Goal: Navigation & Orientation: Find specific page/section

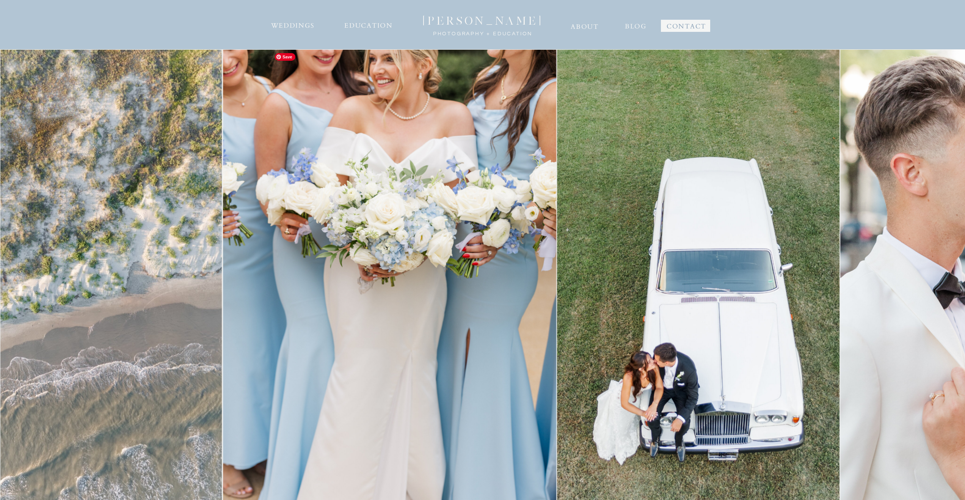
click at [557, 210] on img at bounding box center [698, 299] width 283 height 500
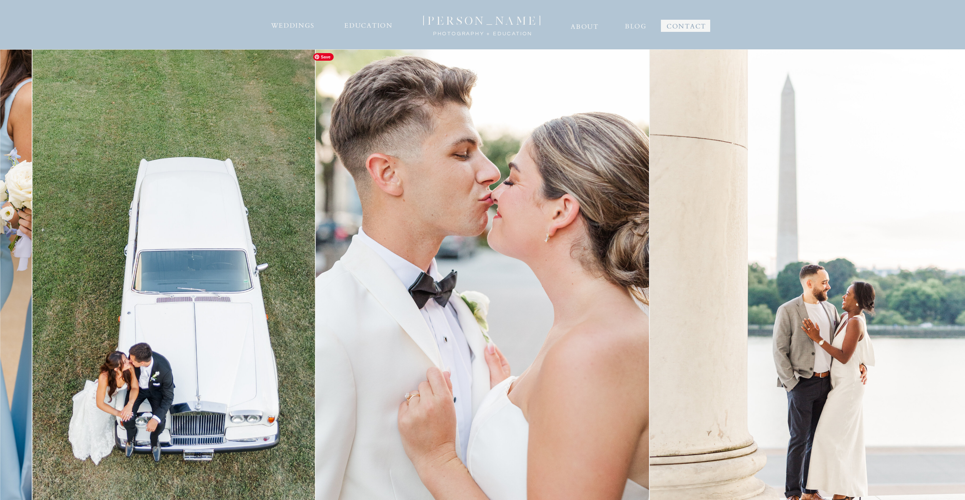
click at [425, 218] on img at bounding box center [482, 299] width 333 height 500
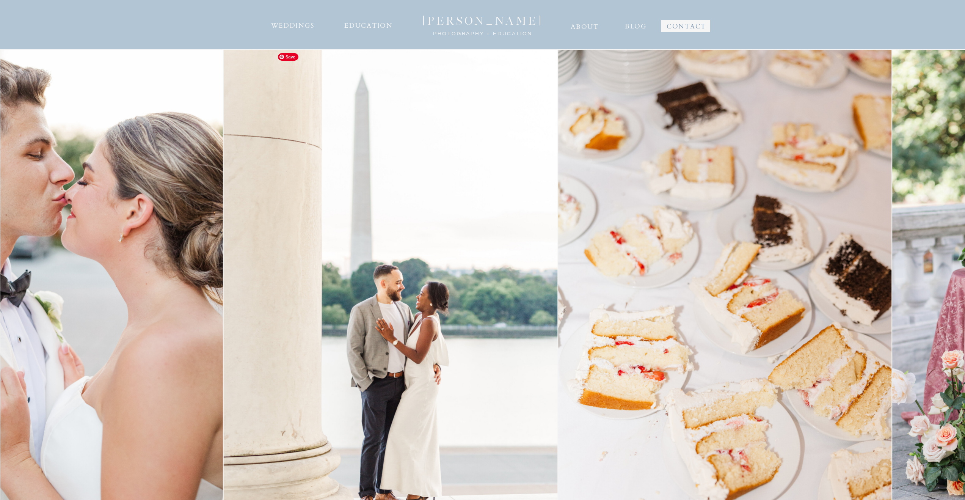
click at [558, 225] on img at bounding box center [724, 299] width 333 height 500
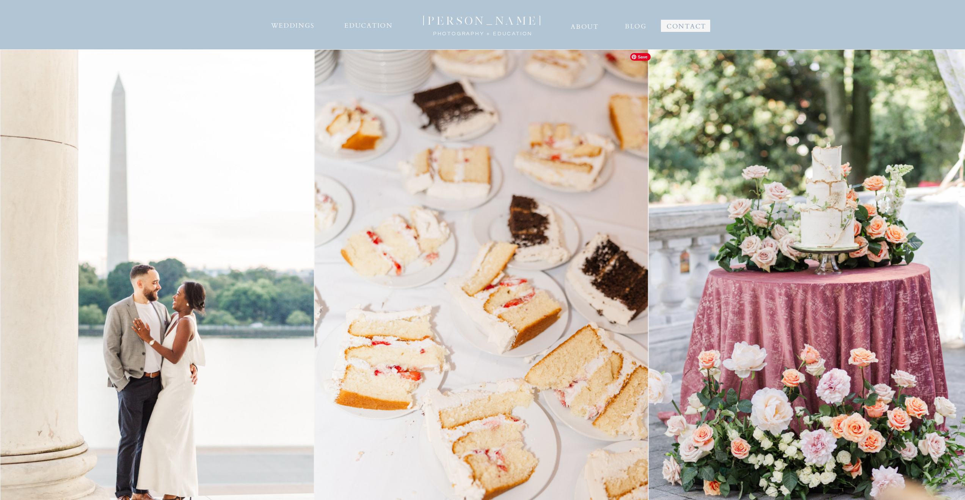
click at [649, 164] on img at bounding box center [815, 299] width 333 height 500
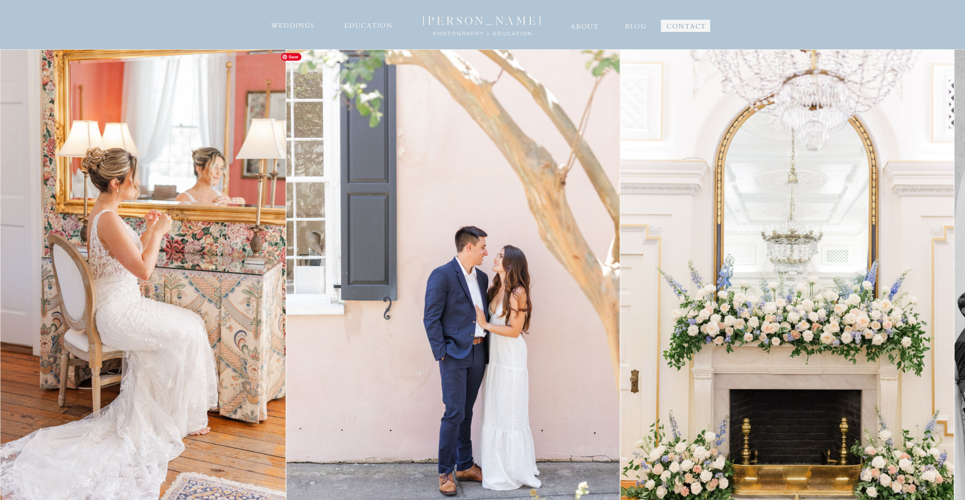
click at [330, 147] on img at bounding box center [452, 299] width 333 height 500
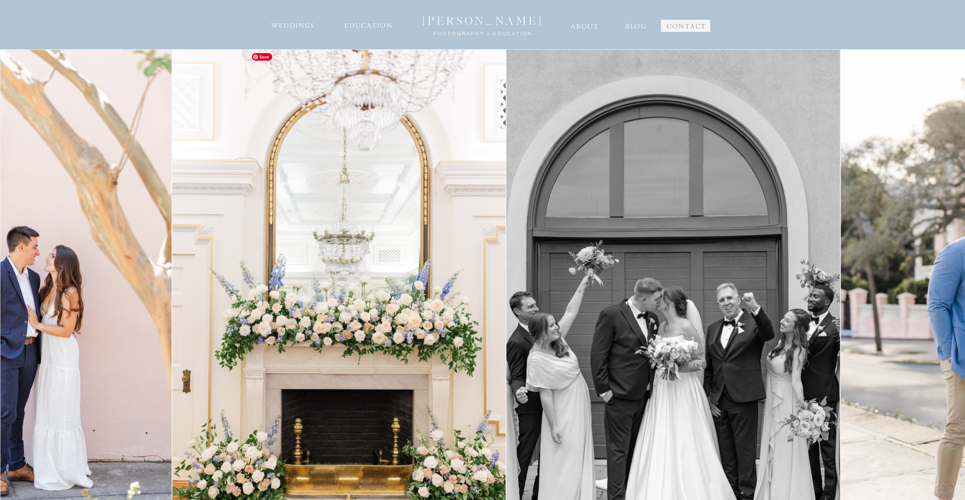
click at [507, 119] on img at bounding box center [673, 299] width 333 height 500
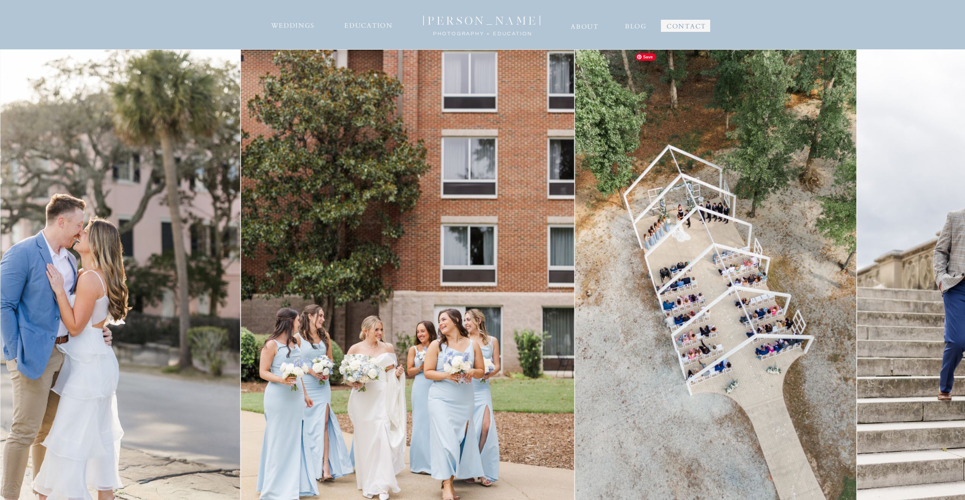
click at [575, 119] on img at bounding box center [715, 299] width 281 height 500
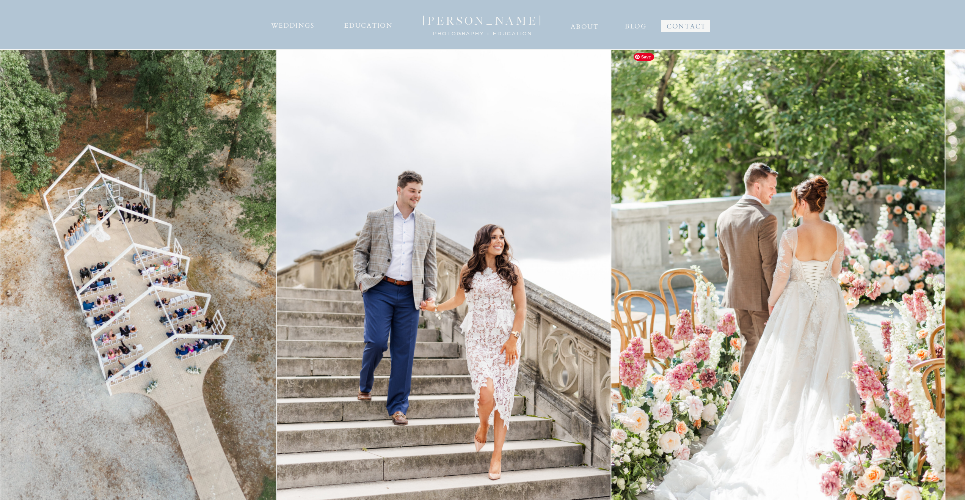
click at [611, 60] on img at bounding box center [777, 299] width 333 height 500
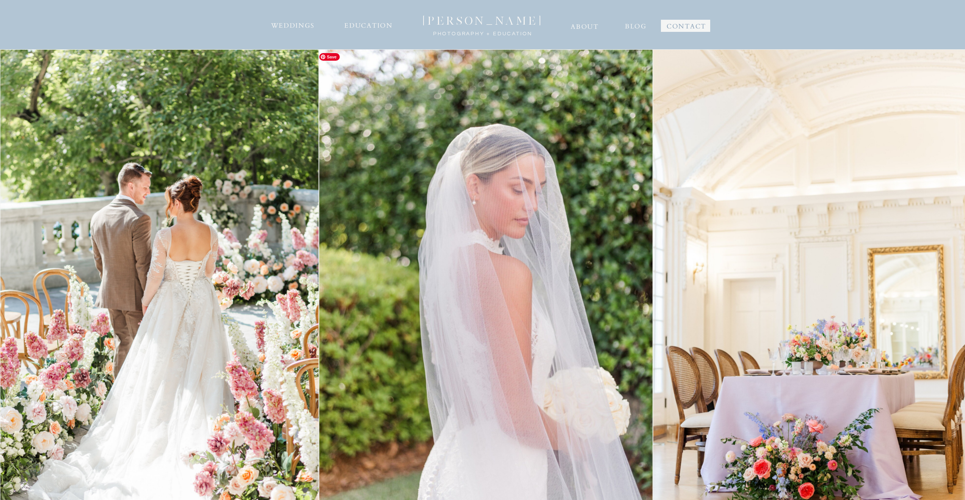
click at [653, 226] on img at bounding box center [485, 299] width 333 height 500
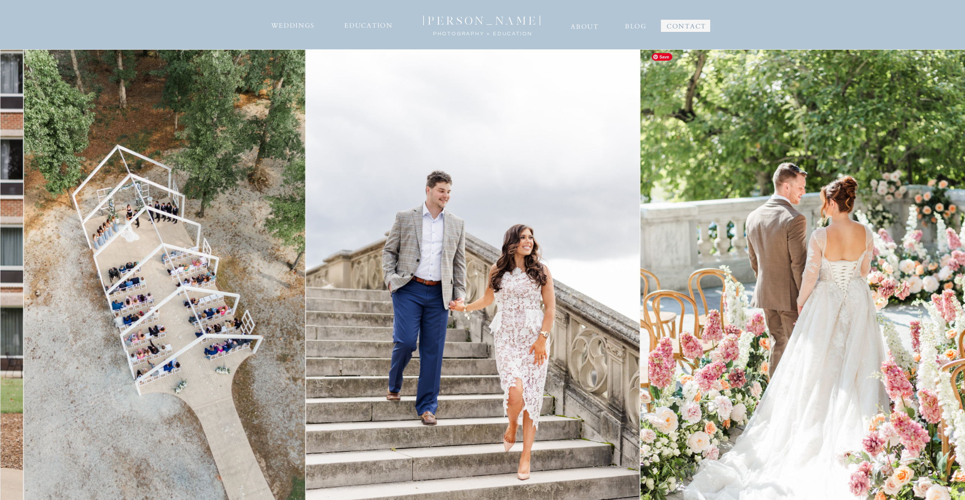
click at [641, 171] on img at bounding box center [807, 299] width 333 height 500
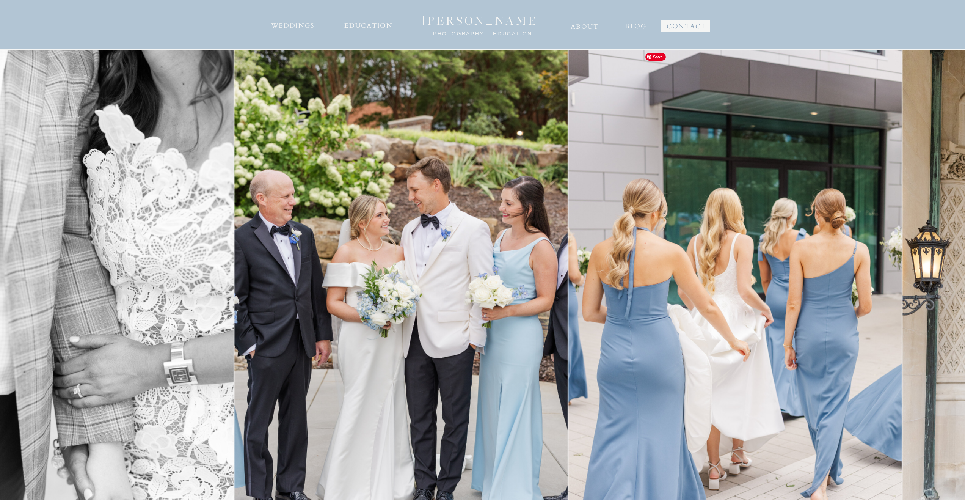
click at [234, 204] on img at bounding box center [400, 299] width 333 height 500
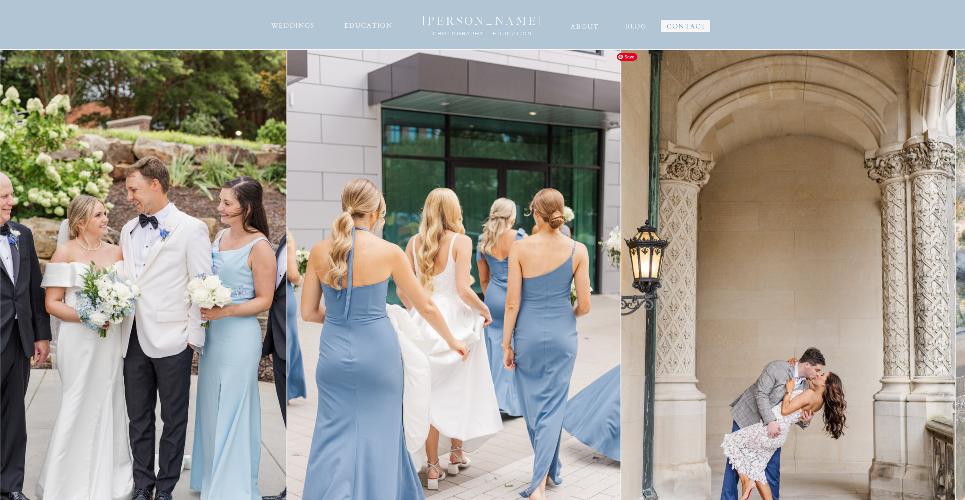
click at [622, 214] on img at bounding box center [788, 299] width 333 height 500
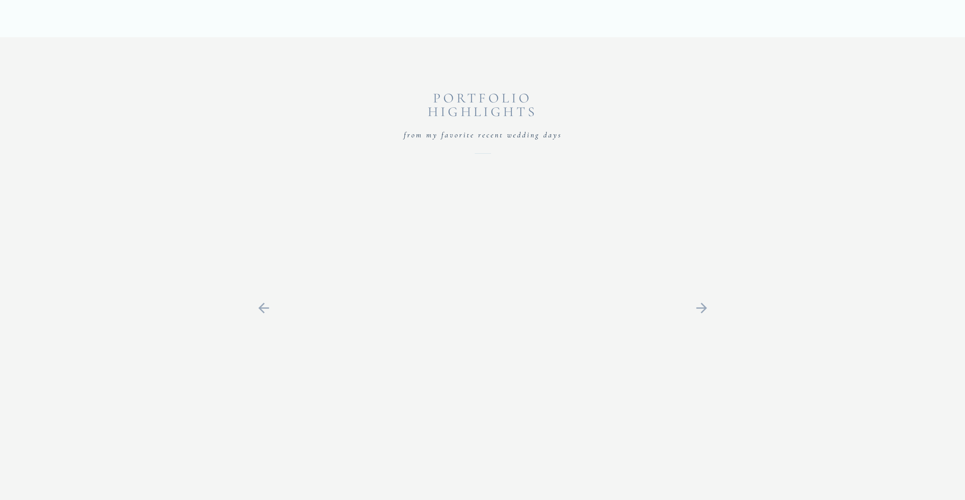
scroll to position [1817, 0]
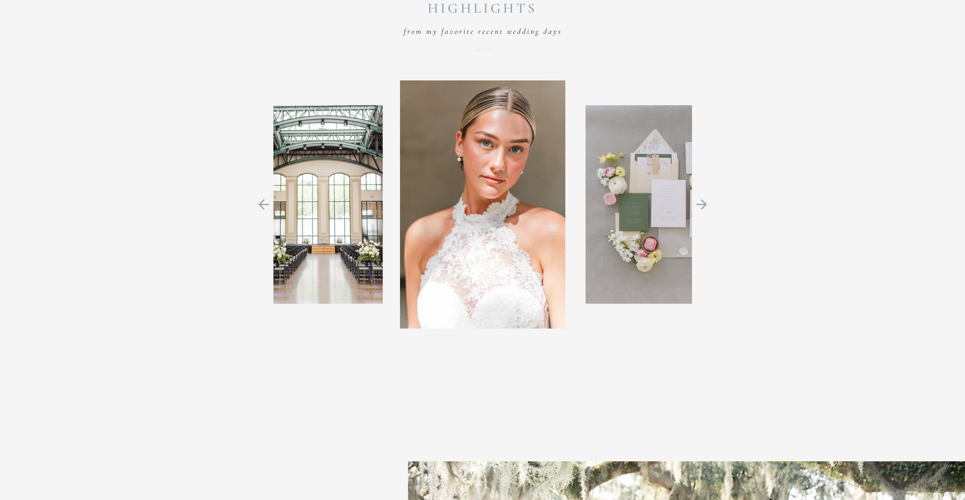
click at [703, 207] on icon at bounding box center [701, 204] width 11 height 11
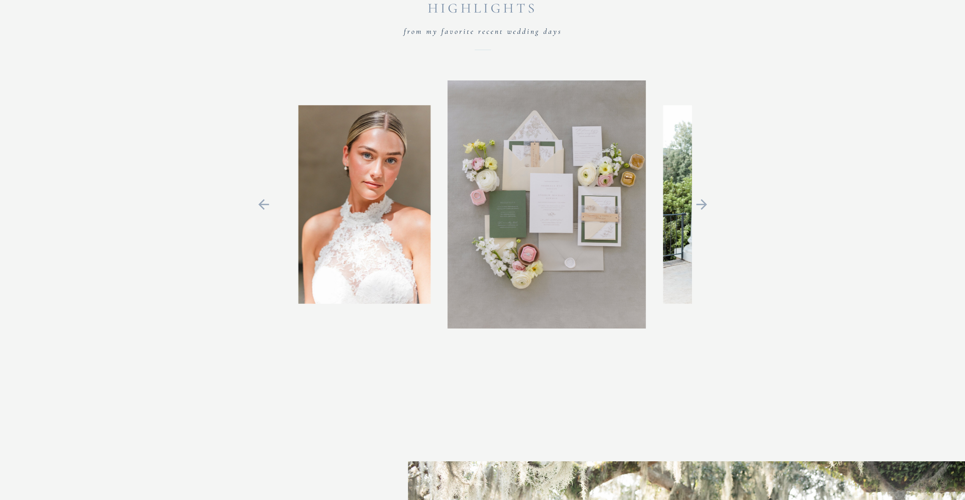
click at [703, 207] on icon at bounding box center [701, 204] width 11 height 11
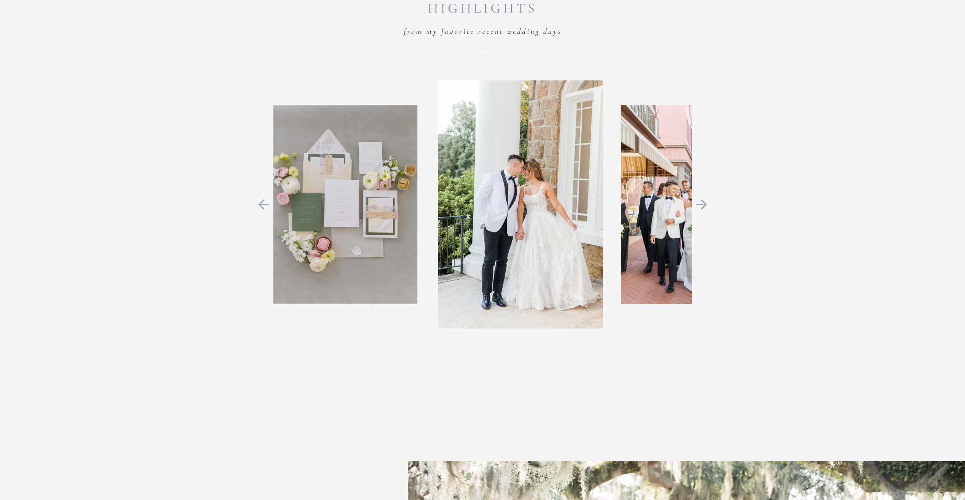
click at [703, 207] on icon at bounding box center [701, 204] width 11 height 11
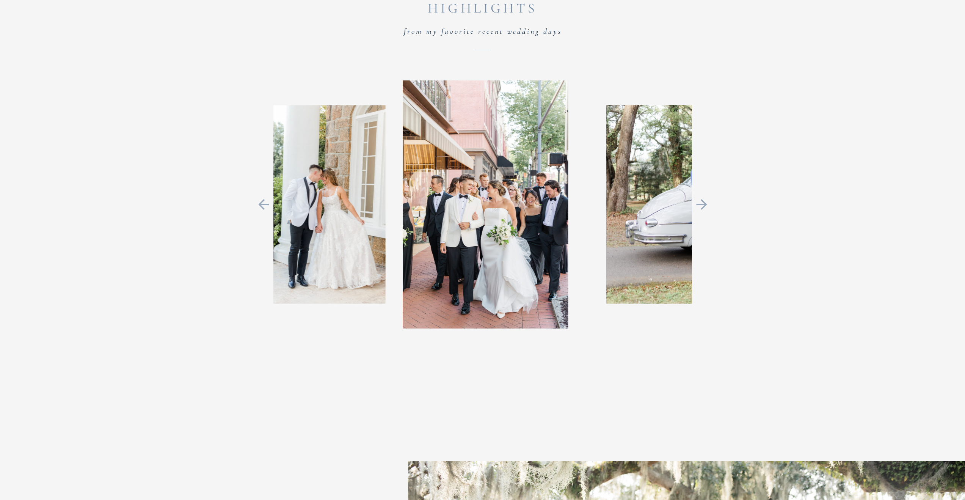
click at [703, 207] on icon at bounding box center [701, 204] width 11 height 11
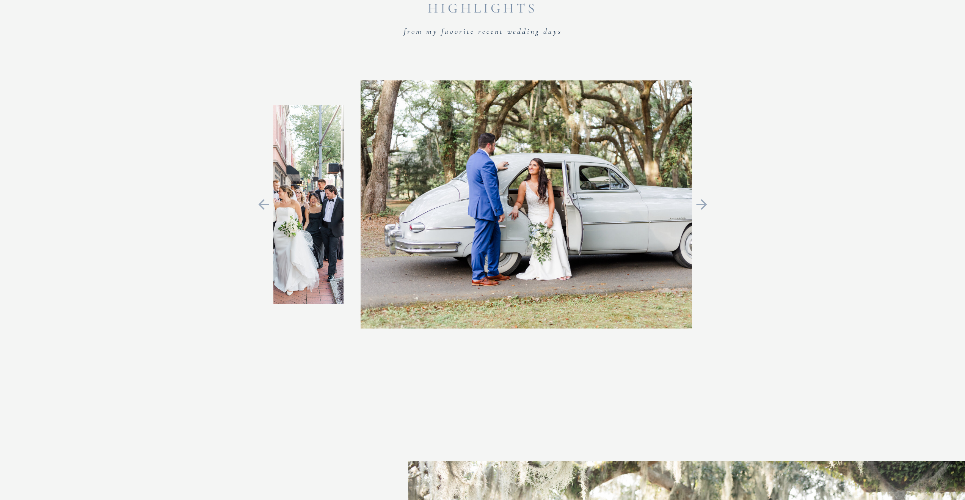
click at [703, 207] on icon at bounding box center [701, 204] width 11 height 11
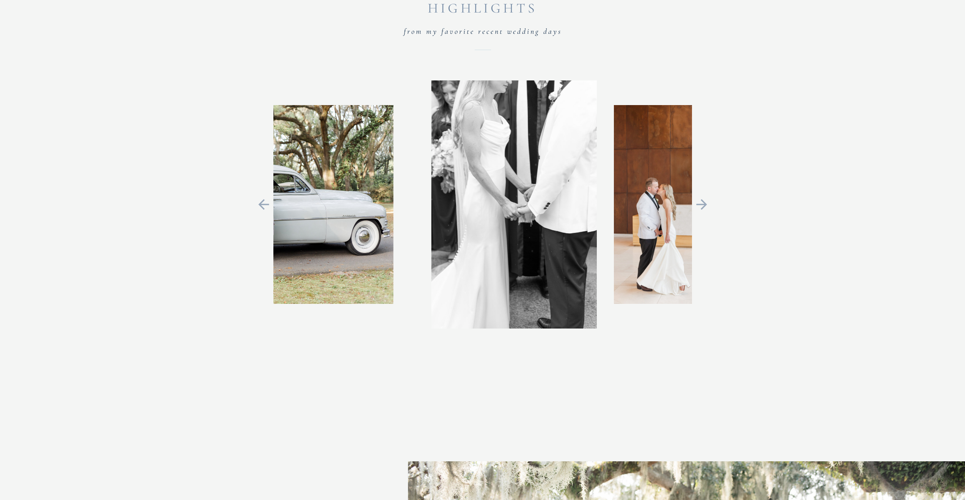
click at [703, 207] on icon at bounding box center [701, 204] width 11 height 11
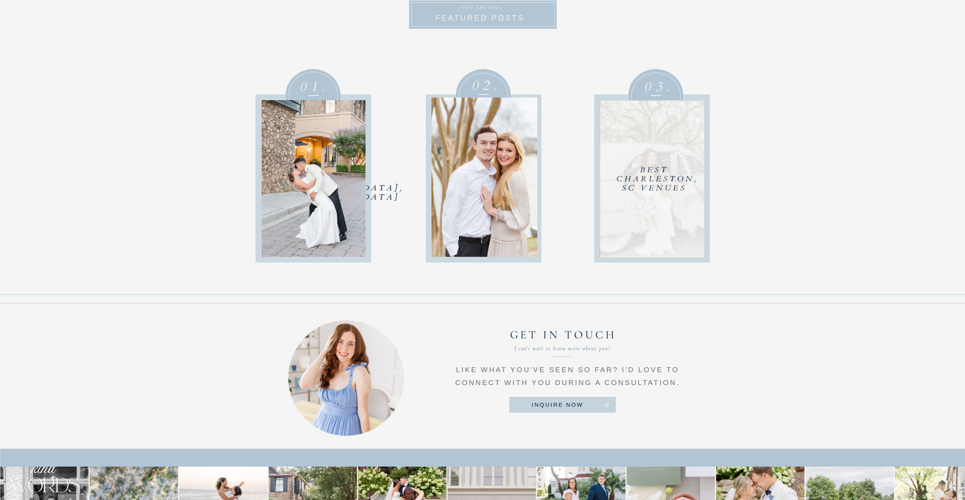
scroll to position [3511, 0]
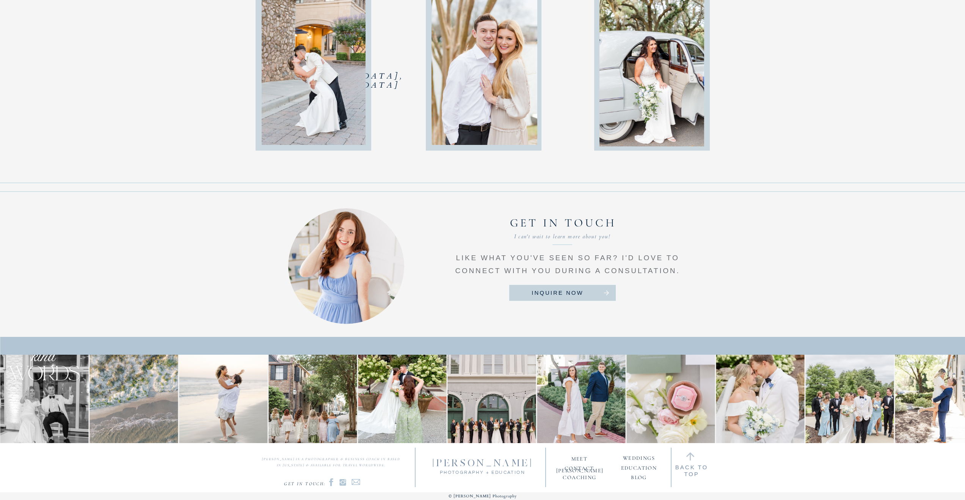
click at [635, 455] on nav "weddings" at bounding box center [639, 456] width 39 height 7
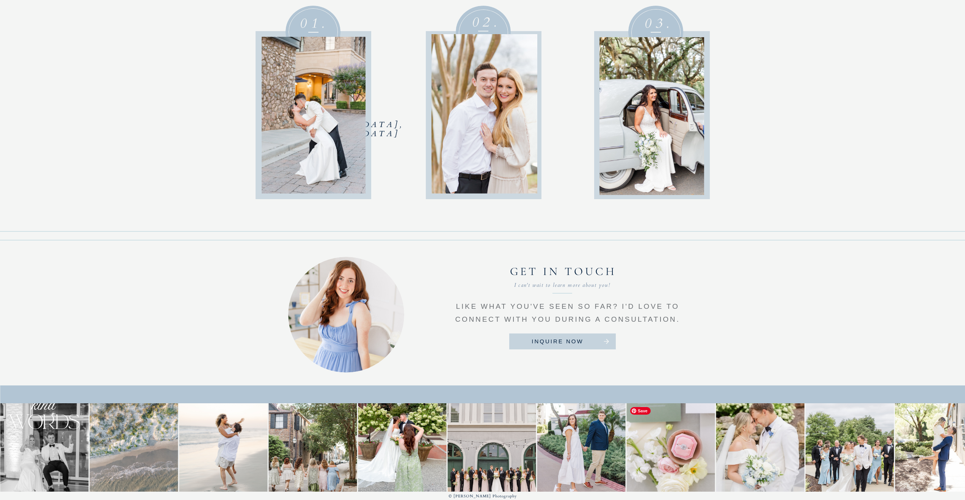
scroll to position [3462, 0]
